Goal: Information Seeking & Learning: Check status

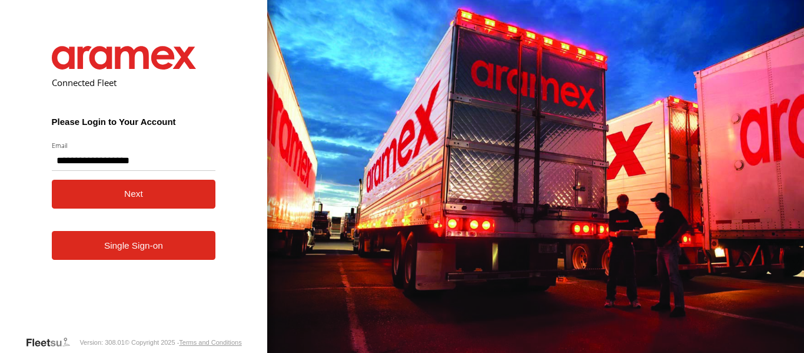
type input "**********"
click at [129, 189] on button "Next" at bounding box center [134, 194] width 164 height 29
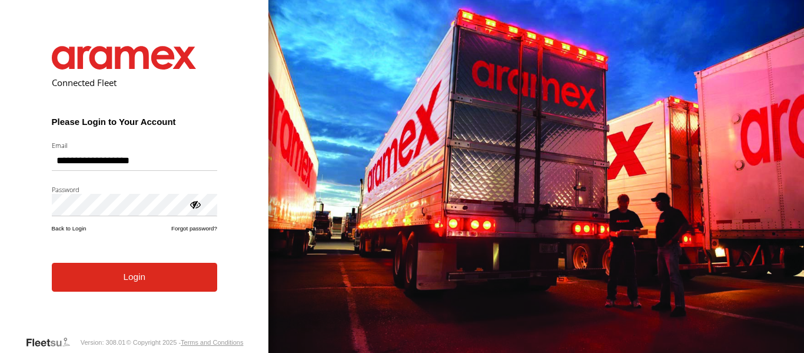
click at [131, 288] on button "Login" at bounding box center [134, 277] width 165 height 29
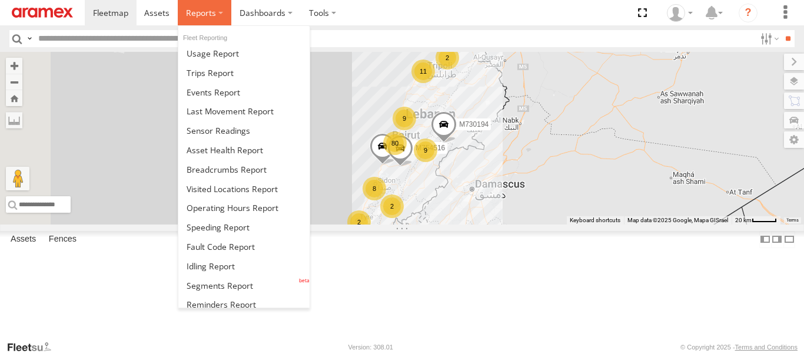
click at [210, 18] on span at bounding box center [201, 12] width 30 height 11
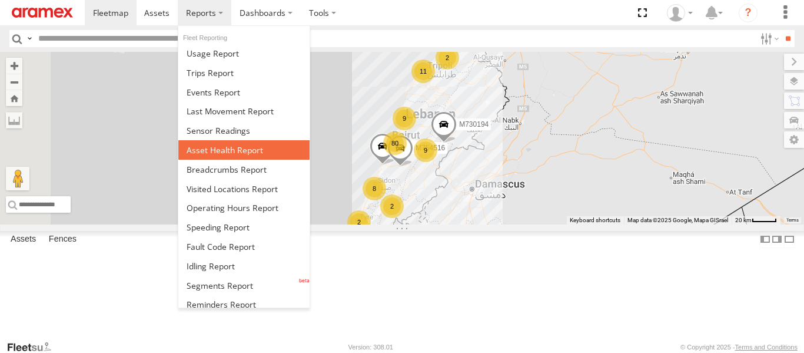
click at [225, 154] on span at bounding box center [225, 149] width 77 height 11
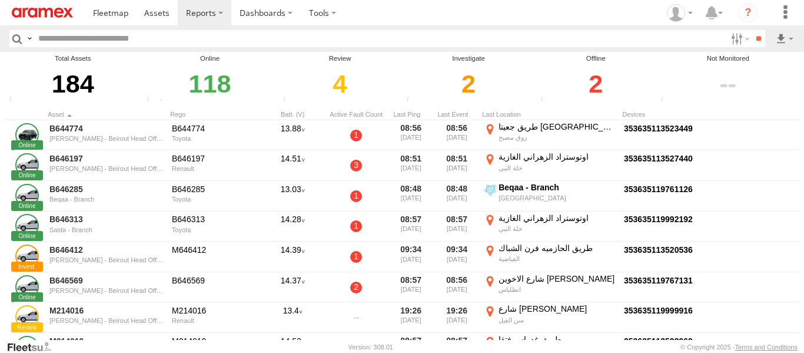
click at [594, 80] on div "2" at bounding box center [595, 84] width 117 height 41
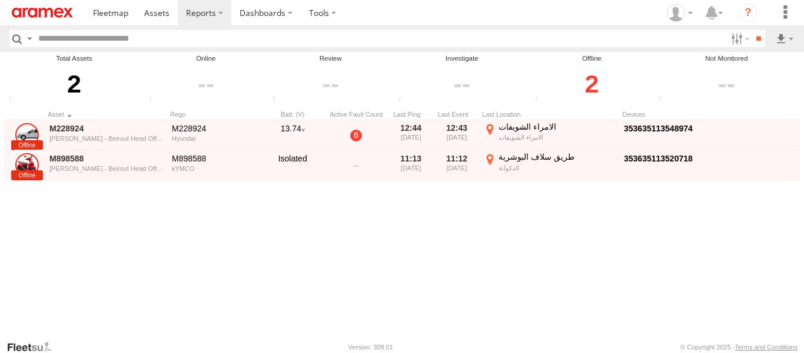
click at [164, 273] on div "M228924 Mar Roukoz - Beirout Head Office M228924 Hyundai 13.74 6 12:44 13/09/20…" at bounding box center [416, 230] width 824 height 220
click at [147, 205] on div "M228924 [PERSON_NAME] - Beirout Head Office M228924 Hyundai 13.74 6 12:44 [DATE…" at bounding box center [416, 230] width 824 height 220
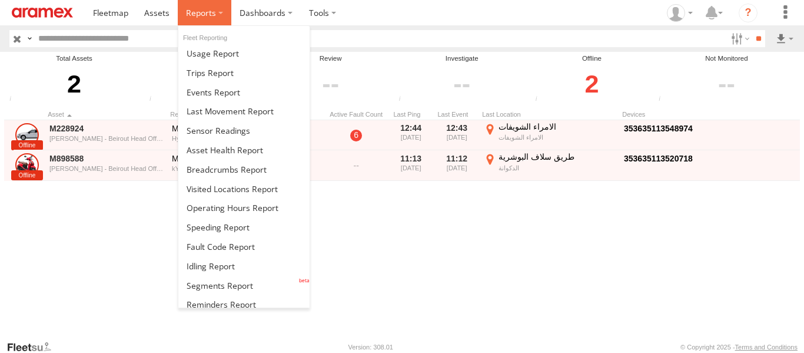
click at [220, 11] on label at bounding box center [205, 12] width 54 height 25
click at [198, 15] on span at bounding box center [201, 12] width 30 height 11
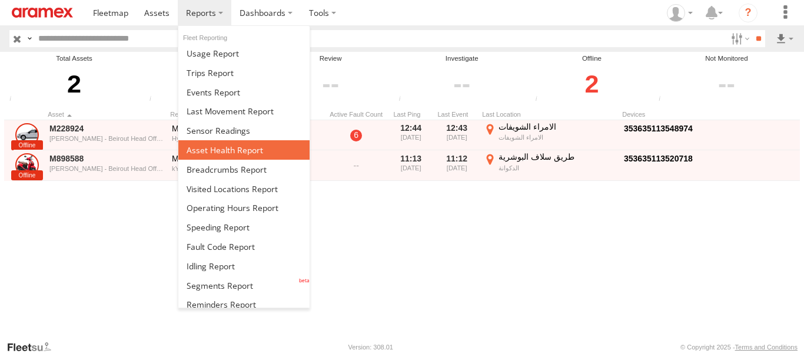
click at [225, 152] on span at bounding box center [225, 149] width 77 height 11
